Goal: Check status

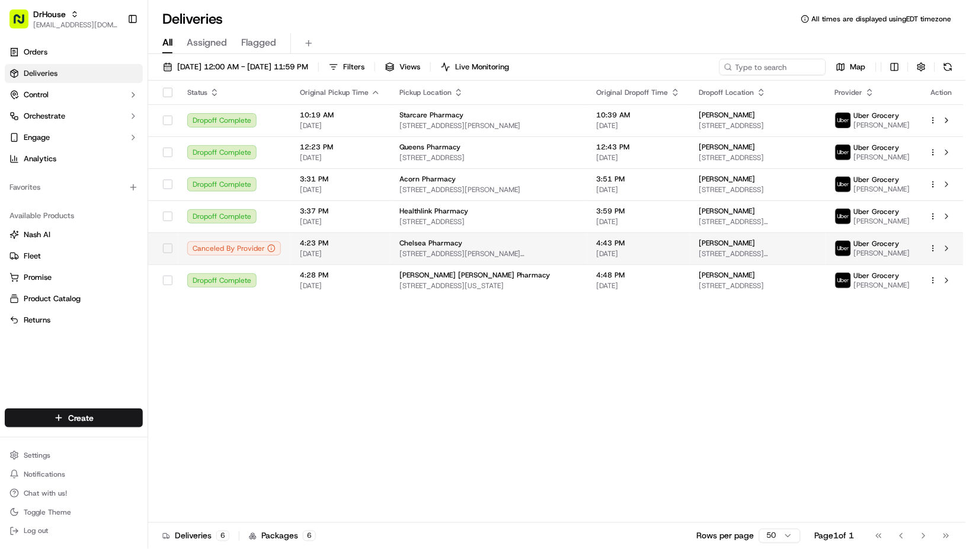
click at [546, 257] on span "[STREET_ADDRESS][PERSON_NAME] [STREET_ADDRESS]" at bounding box center [488, 253] width 178 height 9
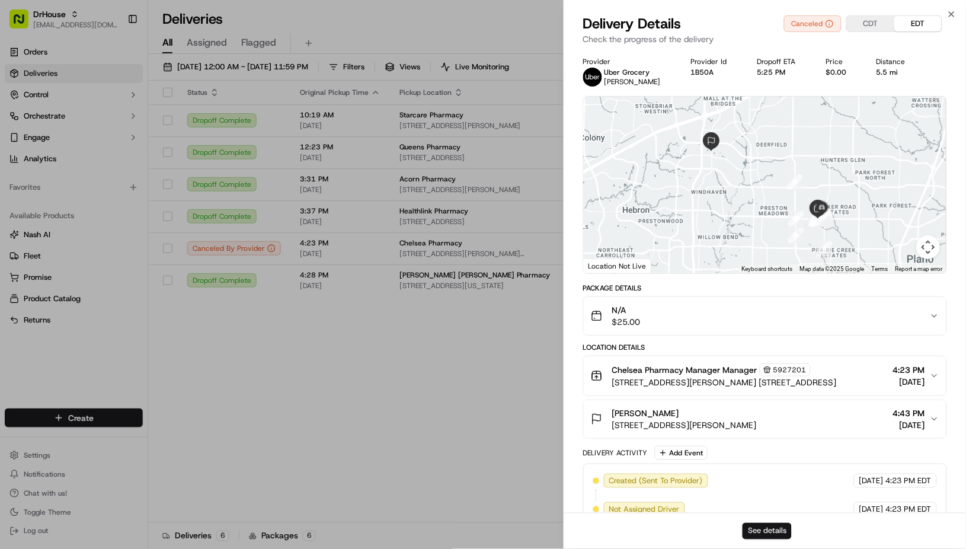
click at [765, 535] on button "See details" at bounding box center [766, 531] width 49 height 17
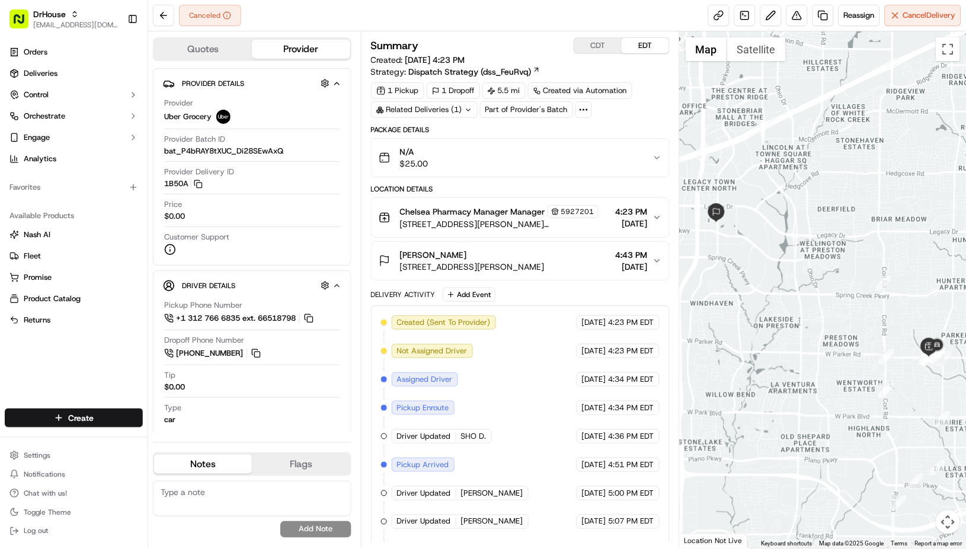
scroll to position [64, 0]
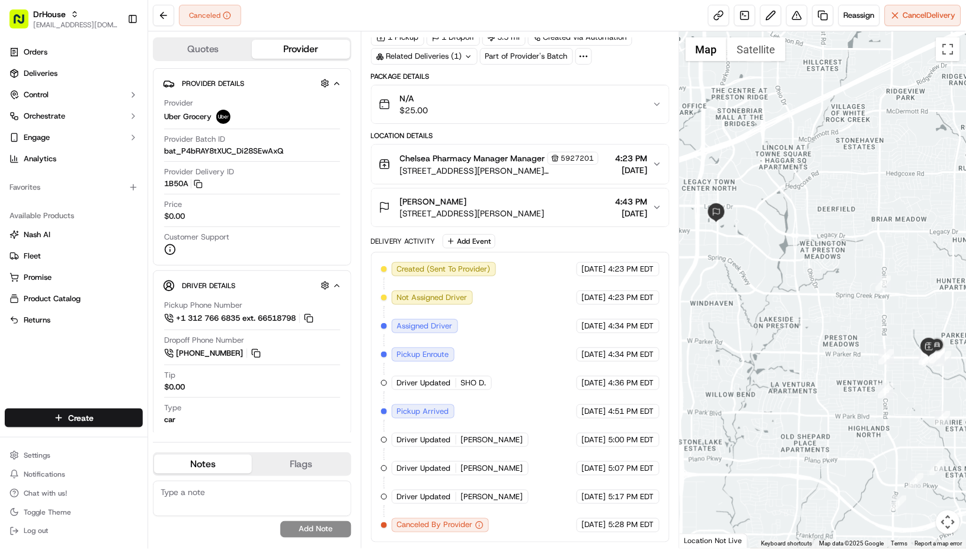
click at [432, 528] on span "Canceled By Provider" at bounding box center [435, 525] width 76 height 11
copy div "Canceled By Provider Uber Grocery"
